Goal: Find specific page/section: Find specific page/section

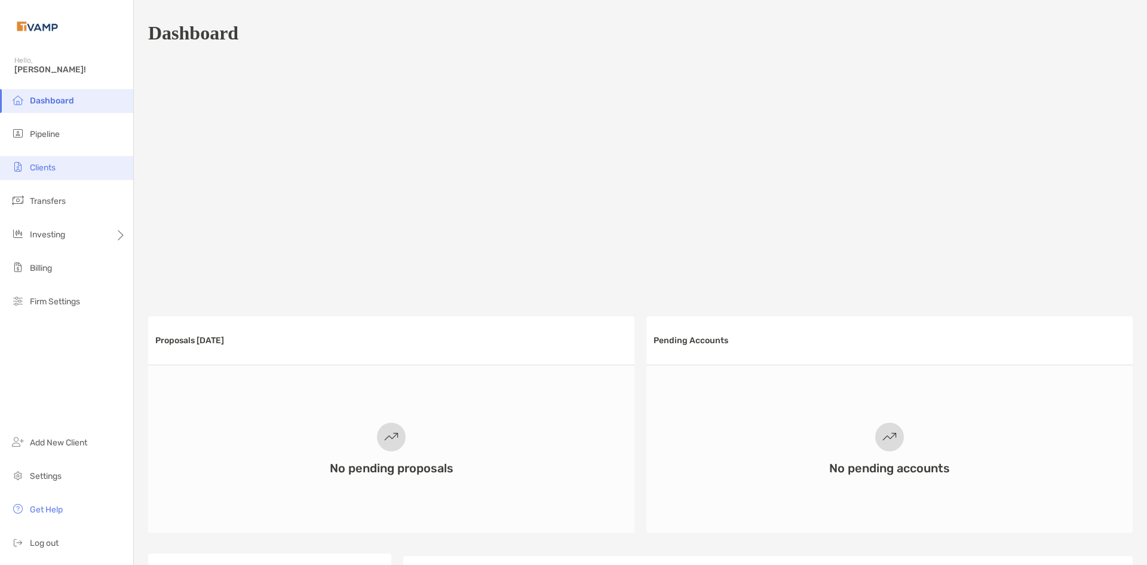
click at [54, 176] on li "Clients" at bounding box center [66, 168] width 133 height 24
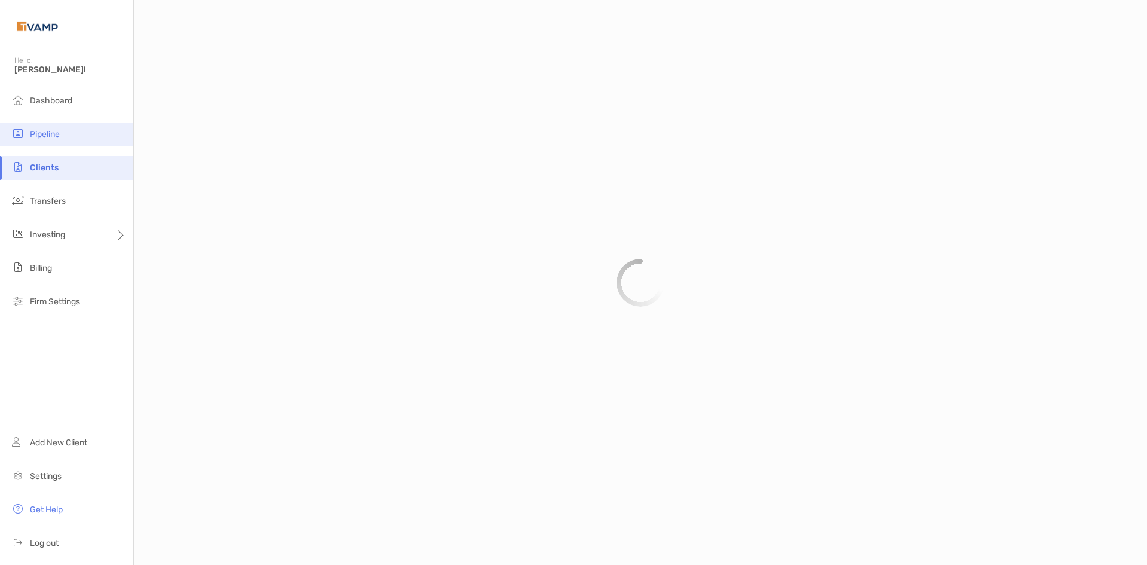
click at [62, 137] on li "Pipeline" at bounding box center [66, 135] width 133 height 24
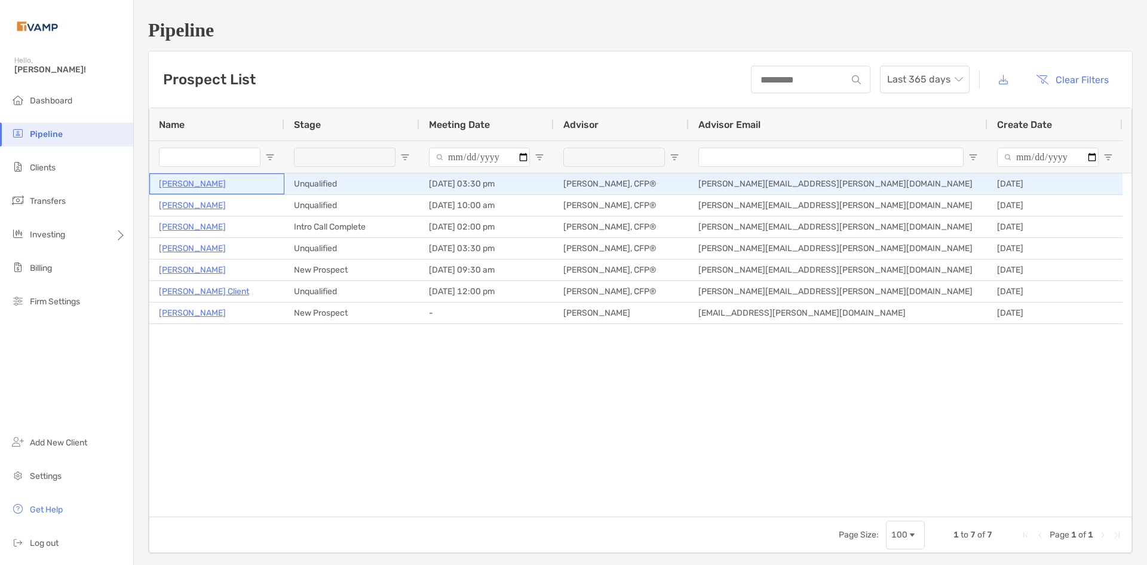
click at [196, 179] on p "[PERSON_NAME]" at bounding box center [192, 183] width 67 height 15
